Goal: Task Accomplishment & Management: Use online tool/utility

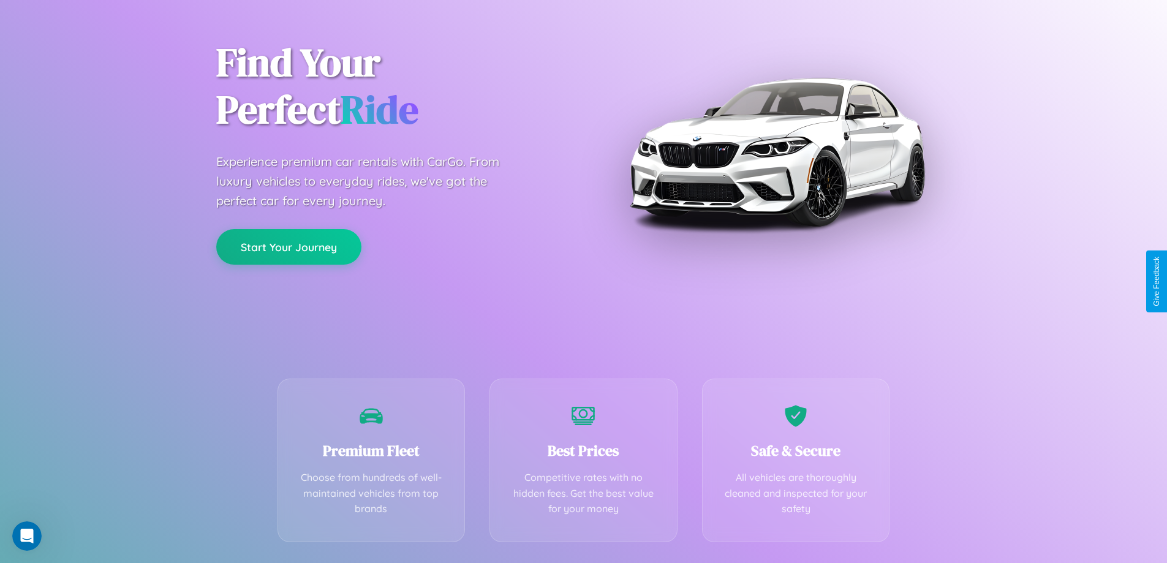
scroll to position [241, 0]
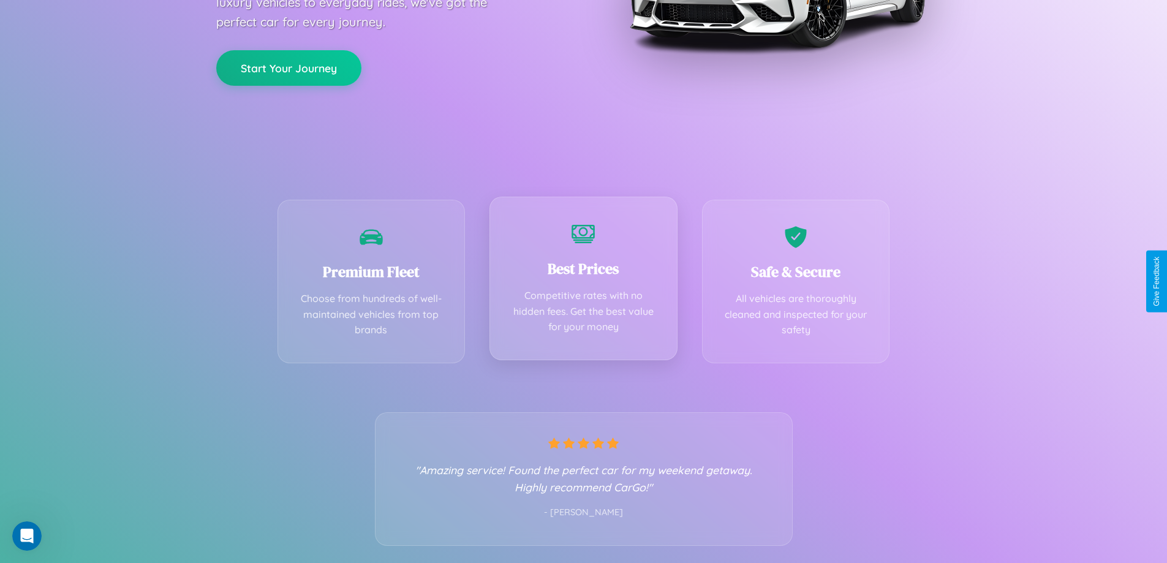
click at [583, 281] on div "Best Prices Competitive rates with no hidden fees. Get the best value for your …" at bounding box center [583, 278] width 188 height 163
click at [288, 67] on button "Start Your Journey" at bounding box center [288, 67] width 145 height 36
click at [288, 66] on button "Start Your Journey" at bounding box center [288, 67] width 145 height 36
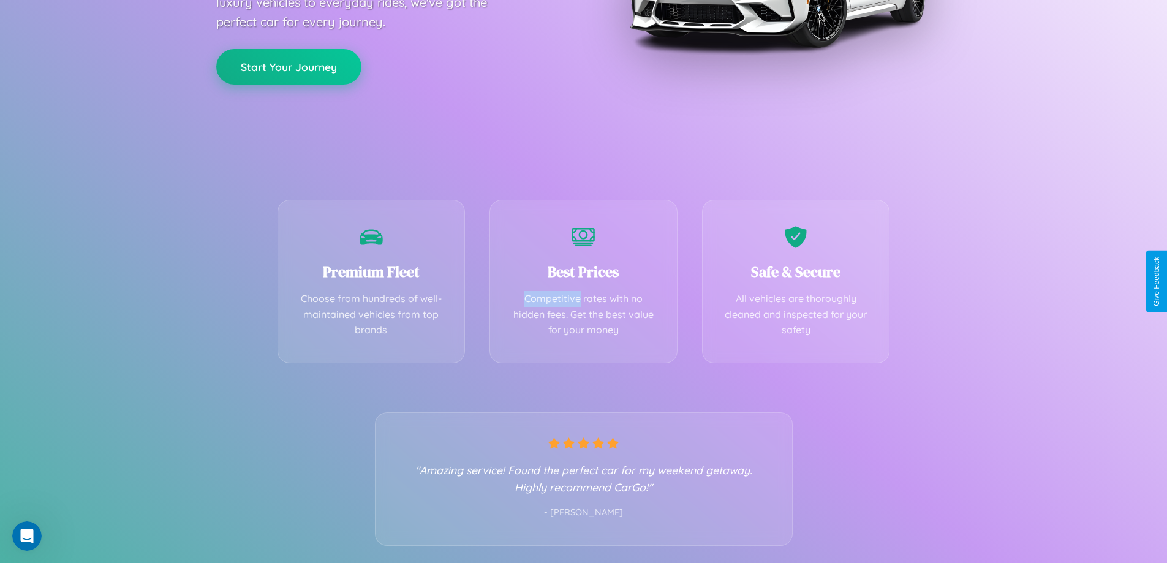
click at [288, 66] on button "Start Your Journey" at bounding box center [288, 67] width 145 height 36
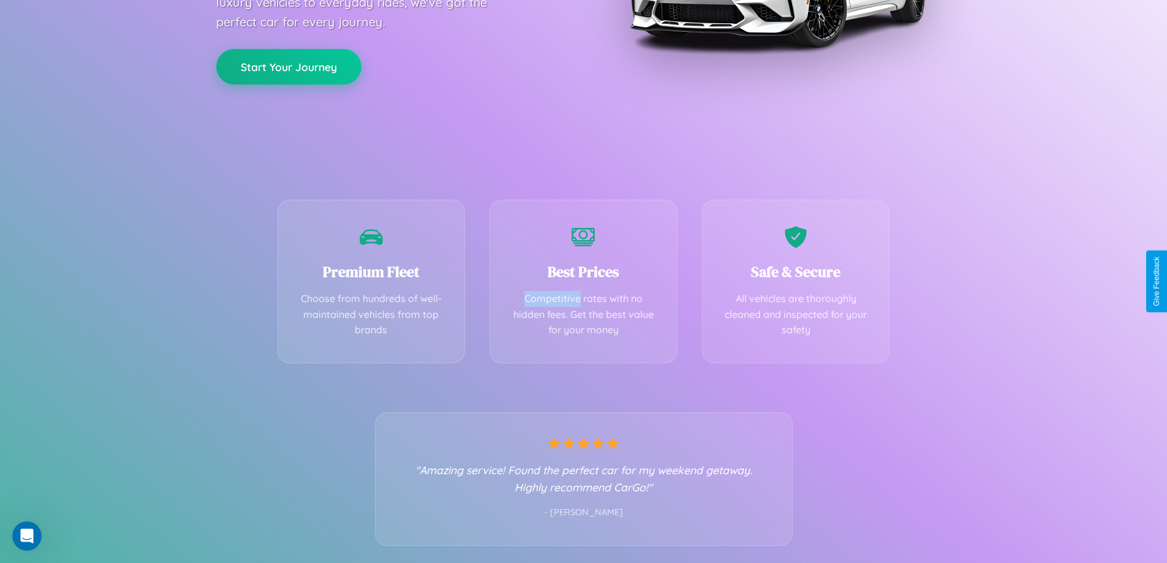
click at [288, 66] on button "Start Your Journey" at bounding box center [288, 67] width 145 height 36
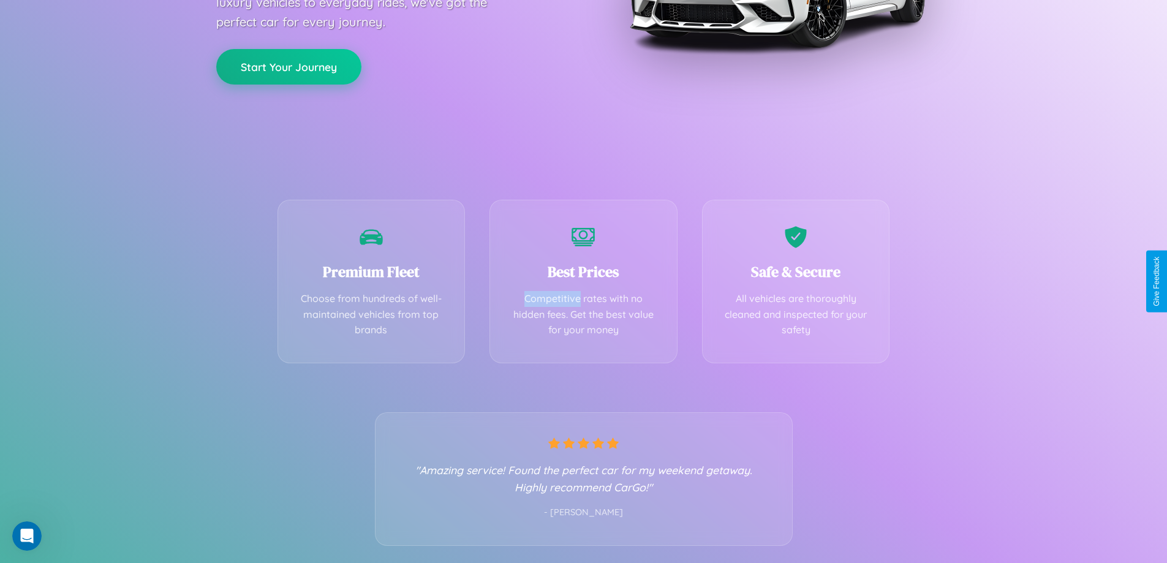
click at [288, 66] on button "Start Your Journey" at bounding box center [288, 67] width 145 height 36
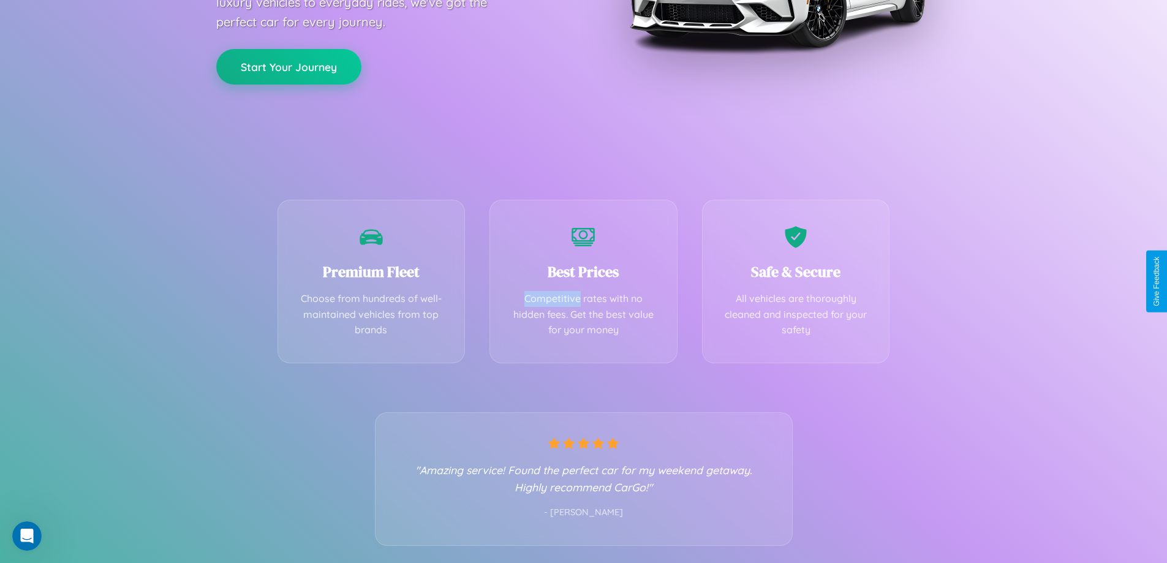
click at [288, 66] on button "Start Your Journey" at bounding box center [288, 67] width 145 height 36
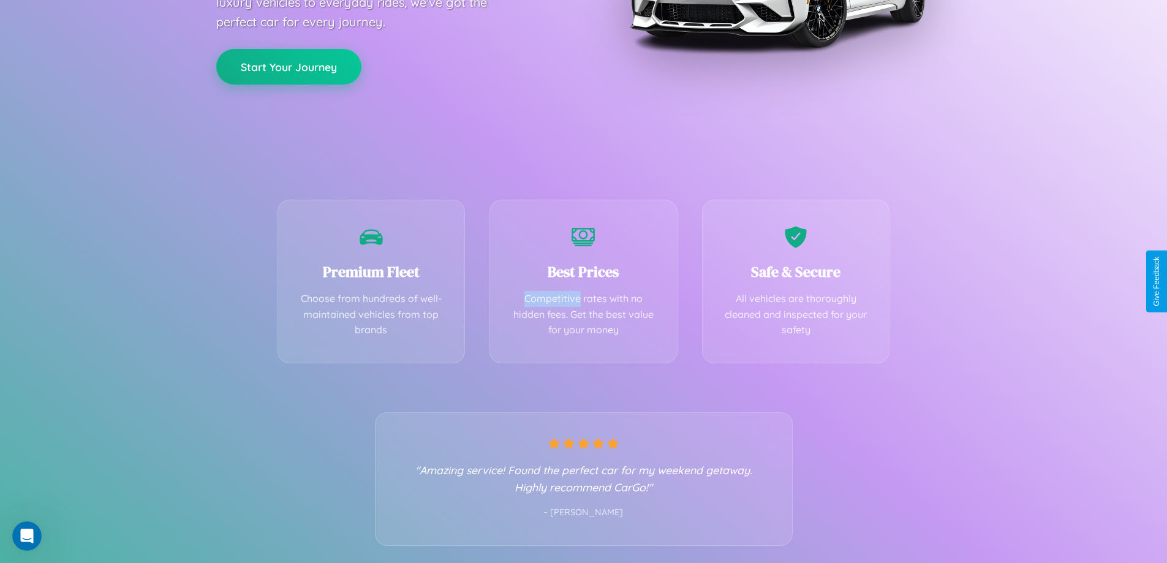
click at [288, 66] on button "Start Your Journey" at bounding box center [288, 67] width 145 height 36
